Goal: Task Accomplishment & Management: Manage account settings

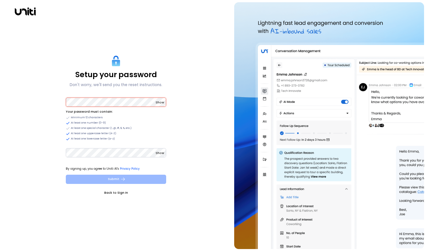
click at [143, 176] on button "Submit" at bounding box center [116, 178] width 100 height 9
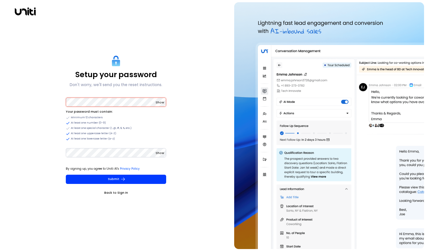
click at [162, 103] on span "Show" at bounding box center [160, 102] width 9 height 4
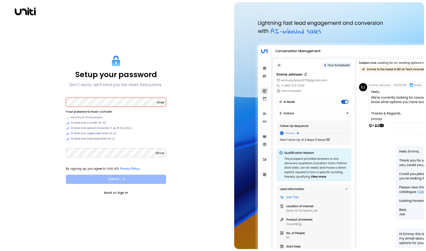
click at [110, 177] on button "Submit" at bounding box center [116, 178] width 100 height 9
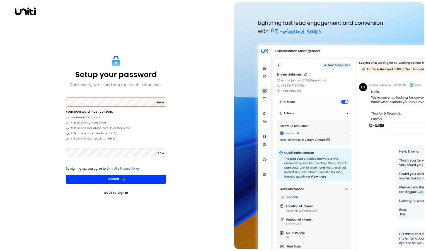
click at [162, 101] on span "Hide" at bounding box center [160, 102] width 7 height 4
click at [160, 100] on span "Show" at bounding box center [160, 102] width 9 height 4
click at [143, 123] on li "At least one number (0-9)" at bounding box center [116, 123] width 100 height 4
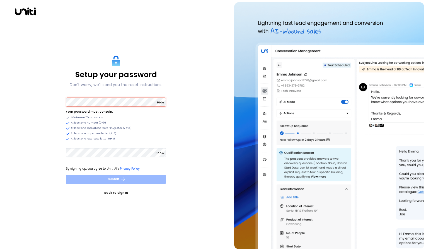
click at [130, 180] on button "Submit" at bounding box center [116, 178] width 100 height 9
click at [122, 179] on icon "submit" at bounding box center [123, 178] width 5 height 5
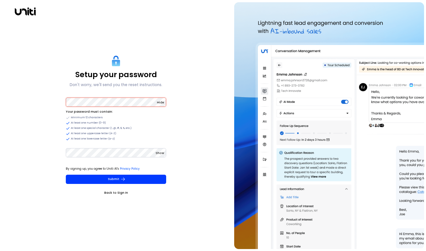
click at [159, 136] on ul "Your password must contain: Minimum 12 characters At least one number (0-9) At …" at bounding box center [116, 125] width 100 height 32
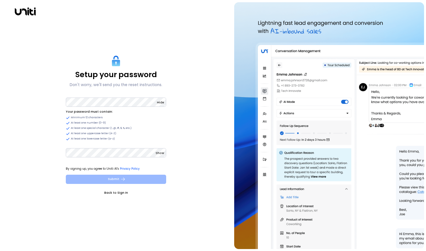
click at [110, 176] on button "Submit" at bounding box center [116, 178] width 100 height 9
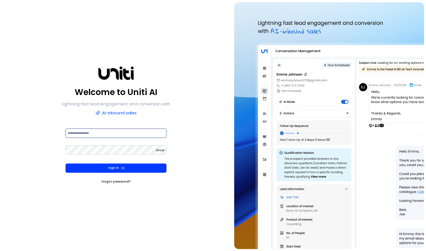
click at [127, 132] on input at bounding box center [116, 132] width 101 height 9
type input "**********"
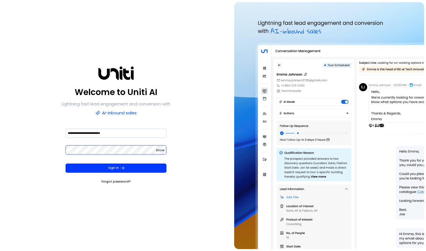
click at [66, 163] on button "Sign In" at bounding box center [116, 167] width 101 height 9
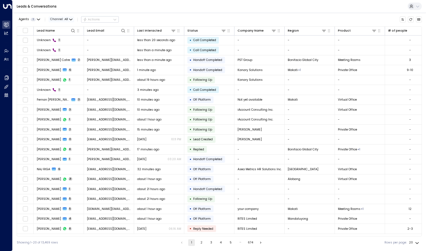
click at [71, 18] on icon "button" at bounding box center [70, 19] width 3 height 3
click at [66, 53] on div "All SMS Email WhatsApp Voice Web Chat" at bounding box center [213, 125] width 426 height 251
click at [70, 20] on icon "button" at bounding box center [70, 19] width 3 height 1
click at [64, 42] on span "WhatsApp" at bounding box center [59, 41] width 12 height 3
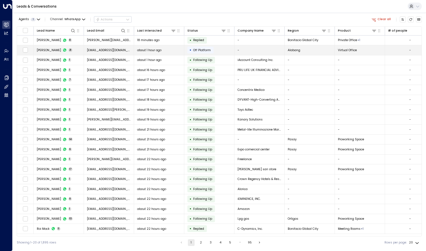
click at [68, 49] on span "21" at bounding box center [70, 50] width 4 height 4
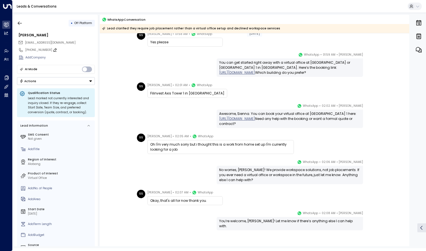
scroll to position [420, 0]
click at [21, 22] on icon "button" at bounding box center [20, 23] width 6 height 6
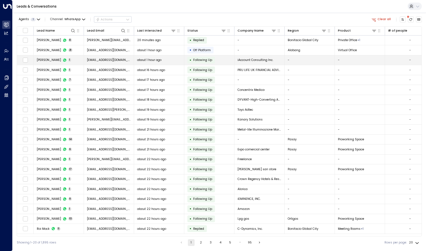
click at [60, 59] on span "[PERSON_NAME]" at bounding box center [49, 60] width 24 height 4
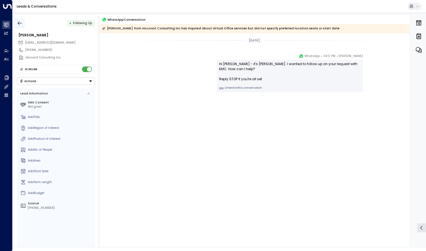
click at [20, 23] on icon "button" at bounding box center [20, 23] width 4 height 4
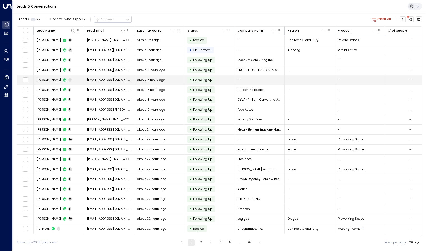
click at [54, 80] on span "[PERSON_NAME]" at bounding box center [49, 80] width 24 height 4
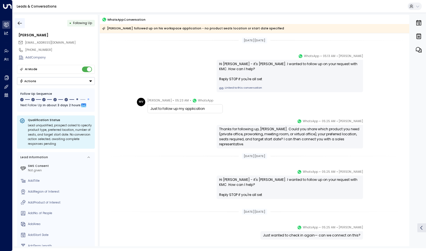
click at [20, 23] on icon "button" at bounding box center [20, 23] width 6 height 6
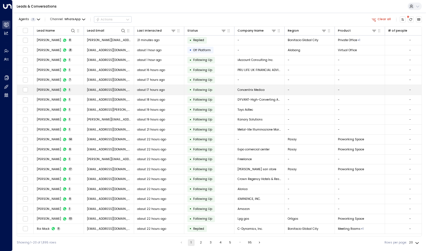
click at [54, 88] on span "[PERSON_NAME]" at bounding box center [49, 90] width 24 height 4
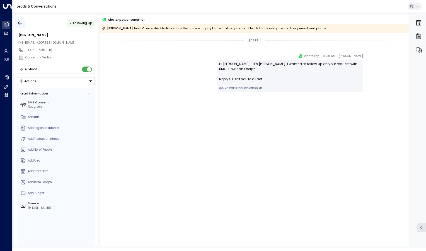
click at [18, 22] on icon "button" at bounding box center [20, 23] width 4 height 4
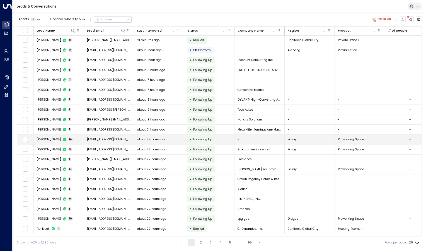
click at [56, 138] on span "[PERSON_NAME]" at bounding box center [49, 139] width 24 height 4
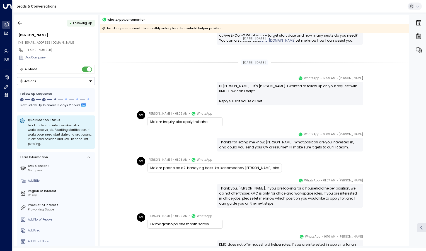
scroll to position [166, 0]
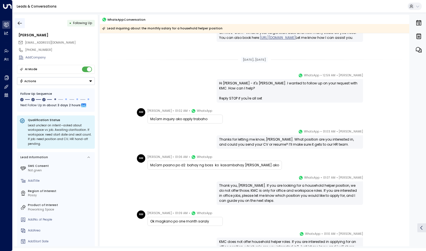
click at [18, 23] on icon "button" at bounding box center [20, 23] width 4 height 4
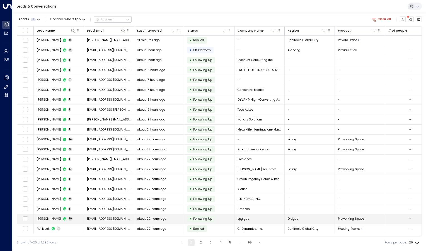
click at [52, 216] on span "[PERSON_NAME]" at bounding box center [49, 218] width 24 height 4
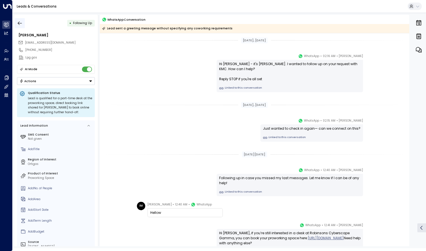
click at [21, 22] on icon "button" at bounding box center [20, 23] width 6 height 6
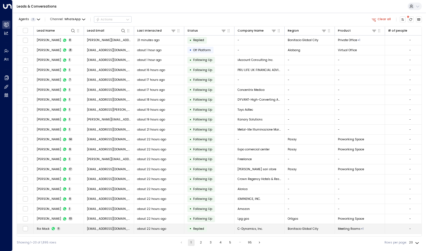
click at [54, 227] on icon at bounding box center [53, 228] width 3 height 3
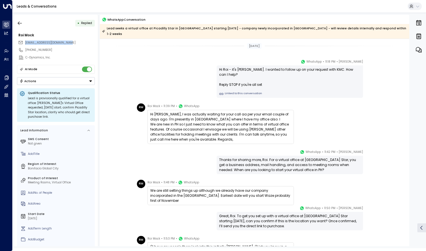
drag, startPoint x: 70, startPoint y: 43, endPoint x: 24, endPoint y: 41, distance: 46.1
click at [24, 41] on div "[EMAIL_ADDRESS][DOMAIN_NAME]" at bounding box center [56, 42] width 77 height 7
copy span "[EMAIL_ADDRESS][DOMAIN_NAME]"
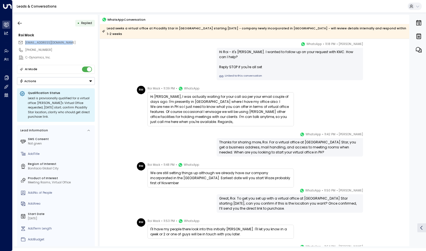
scroll to position [18, 0]
click at [53, 50] on icon at bounding box center [55, 50] width 4 height 4
click at [83, 57] on icon at bounding box center [81, 59] width 4 height 4
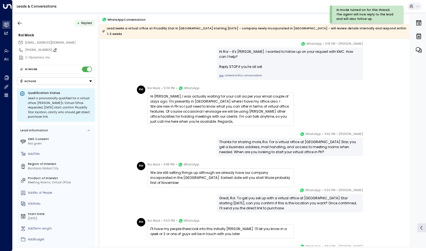
click at [53, 48] on icon at bounding box center [55, 50] width 4 height 4
drag, startPoint x: 51, startPoint y: 48, endPoint x: 28, endPoint y: 50, distance: 22.9
click at [28, 50] on input "**********" at bounding box center [59, 50] width 68 height 4
click at [27, 49] on input "**********" at bounding box center [59, 50] width 68 height 4
drag, startPoint x: 59, startPoint y: 50, endPoint x: 21, endPoint y: 49, distance: 37.7
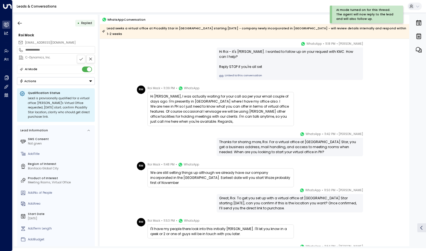
click at [21, 49] on div "**********" at bounding box center [56, 50] width 78 height 8
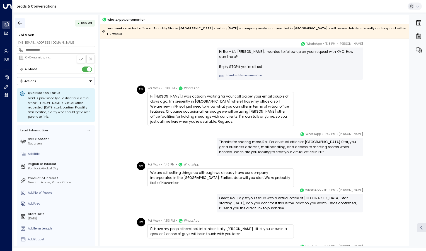
click at [19, 25] on icon "button" at bounding box center [20, 23] width 6 height 6
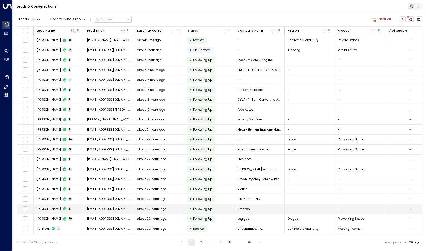
click at [52, 207] on span "[PERSON_NAME]" at bounding box center [49, 209] width 24 height 4
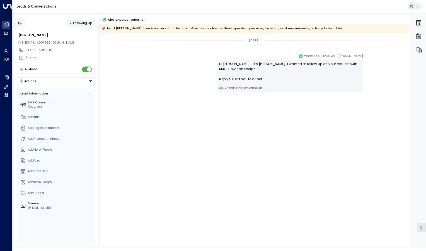
click at [22, 23] on icon "button" at bounding box center [20, 23] width 6 height 6
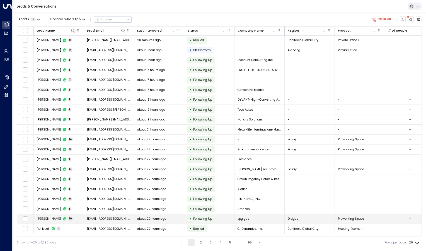
click at [64, 217] on icon at bounding box center [65, 219] width 4 height 4
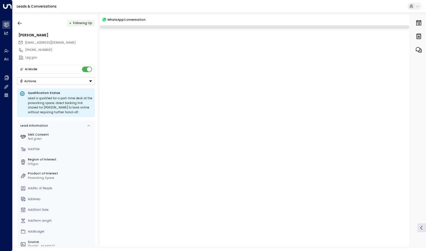
scroll to position [272, 0]
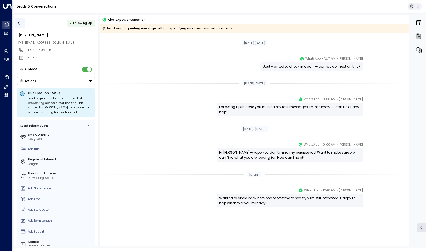
click at [20, 21] on icon "button" at bounding box center [20, 23] width 6 height 6
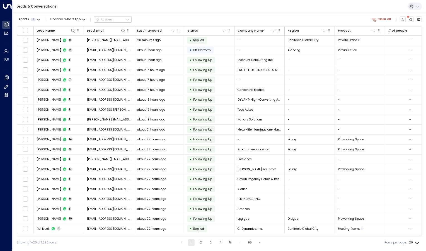
click at [201, 242] on button "2" at bounding box center [201, 242] width 7 height 7
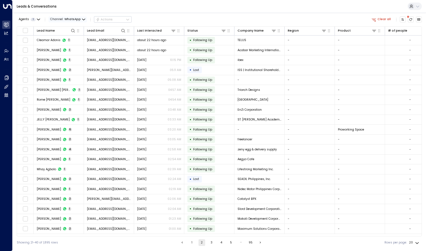
click at [83, 18] on icon "button" at bounding box center [83, 19] width 3 height 3
drag, startPoint x: 77, startPoint y: 39, endPoint x: 82, endPoint y: 18, distance: 20.7
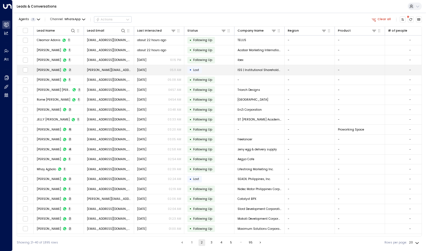
click at [57, 68] on span "[PERSON_NAME]" at bounding box center [49, 70] width 24 height 4
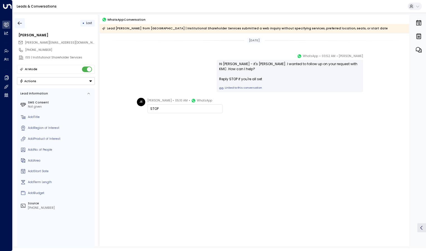
click at [22, 21] on icon "button" at bounding box center [20, 23] width 6 height 6
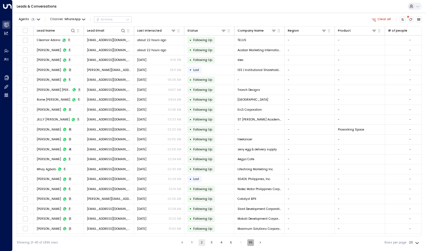
click at [252, 243] on button "95" at bounding box center [251, 242] width 7 height 7
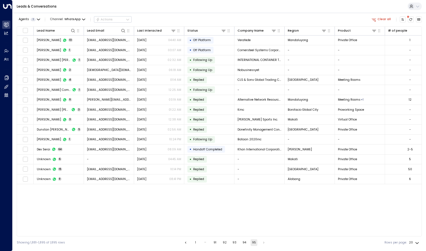
click at [186, 242] on icon "Go to previous page" at bounding box center [186, 242] width 4 height 4
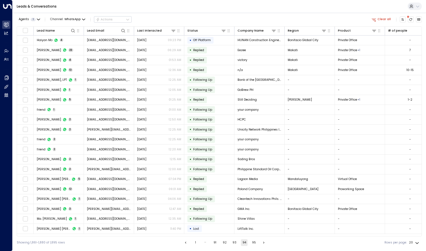
click at [198, 242] on button "1" at bounding box center [195, 242] width 7 height 7
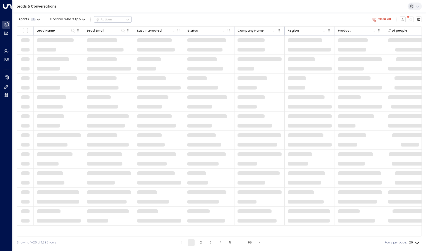
click at [200, 243] on button "2" at bounding box center [201, 242] width 7 height 7
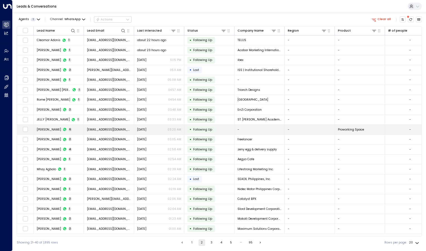
click at [44, 130] on td "[PERSON_NAME] 6" at bounding box center [59, 129] width 50 height 10
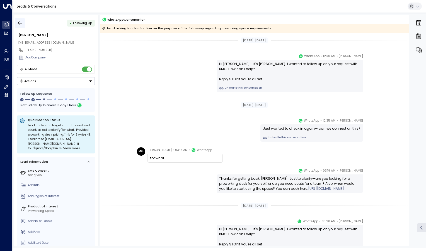
click at [19, 24] on icon "button" at bounding box center [20, 23] width 4 height 4
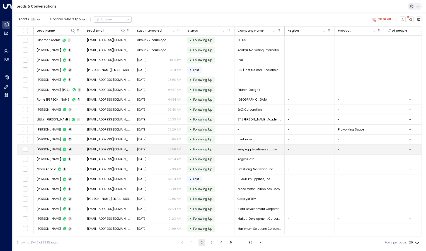
click at [51, 147] on span "[PERSON_NAME]" at bounding box center [49, 149] width 24 height 4
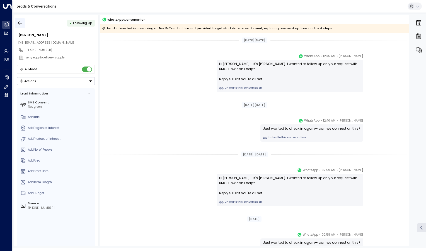
click at [20, 21] on icon "button" at bounding box center [20, 23] width 6 height 6
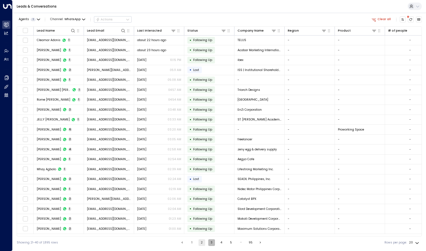
click at [210, 242] on button "3" at bounding box center [211, 242] width 7 height 7
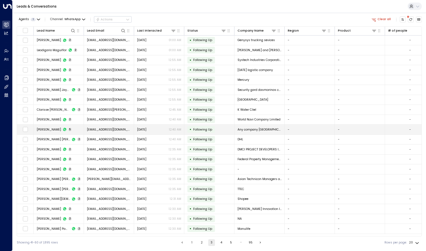
click at [52, 128] on span "[PERSON_NAME]" at bounding box center [49, 129] width 24 height 4
